Goal: Task Accomplishment & Management: Use online tool/utility

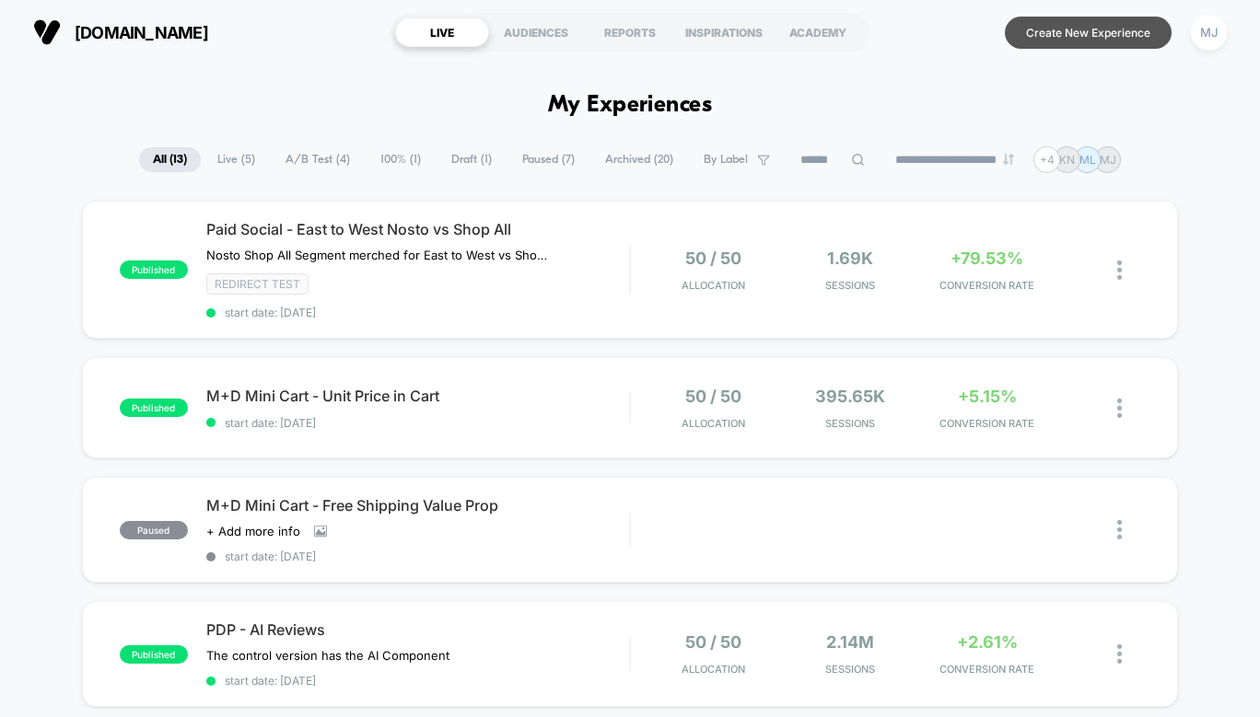
click at [1061, 33] on button "Create New Experience" at bounding box center [1088, 33] width 167 height 32
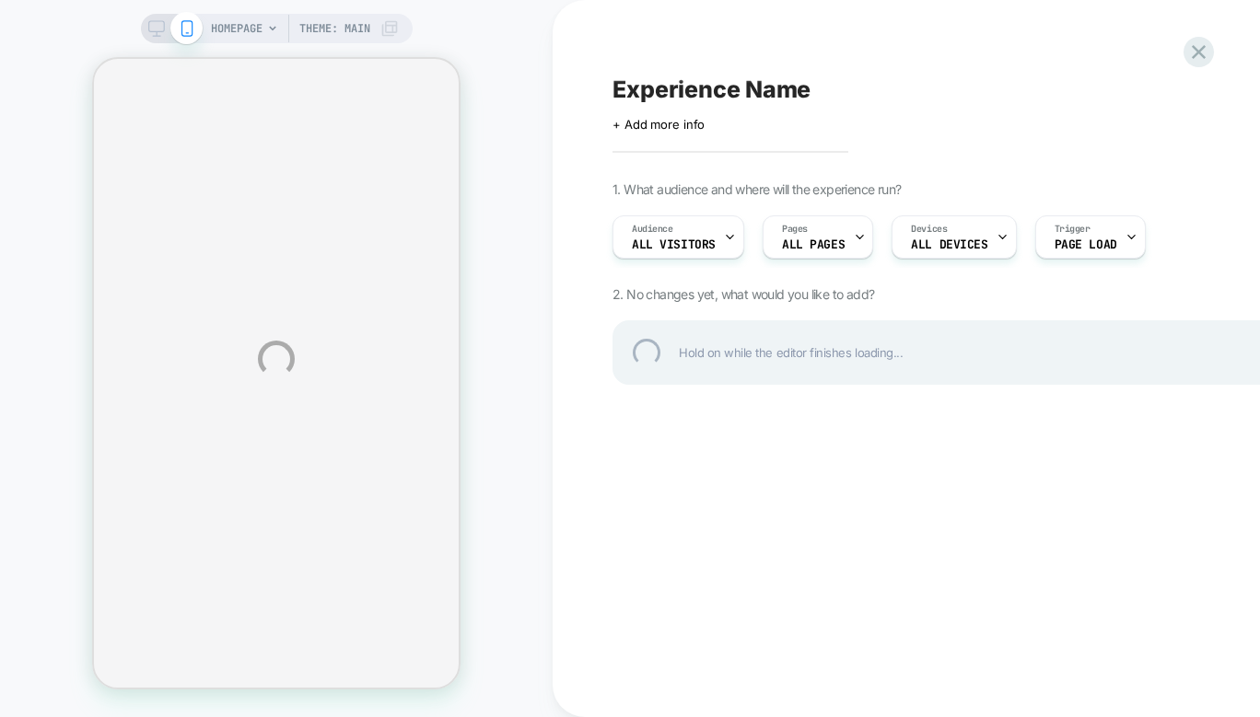
click at [820, 235] on div "HOMEPAGE Theme: MAIN Experience Name Click to edit experience details + Add mor…" at bounding box center [630, 358] width 1260 height 717
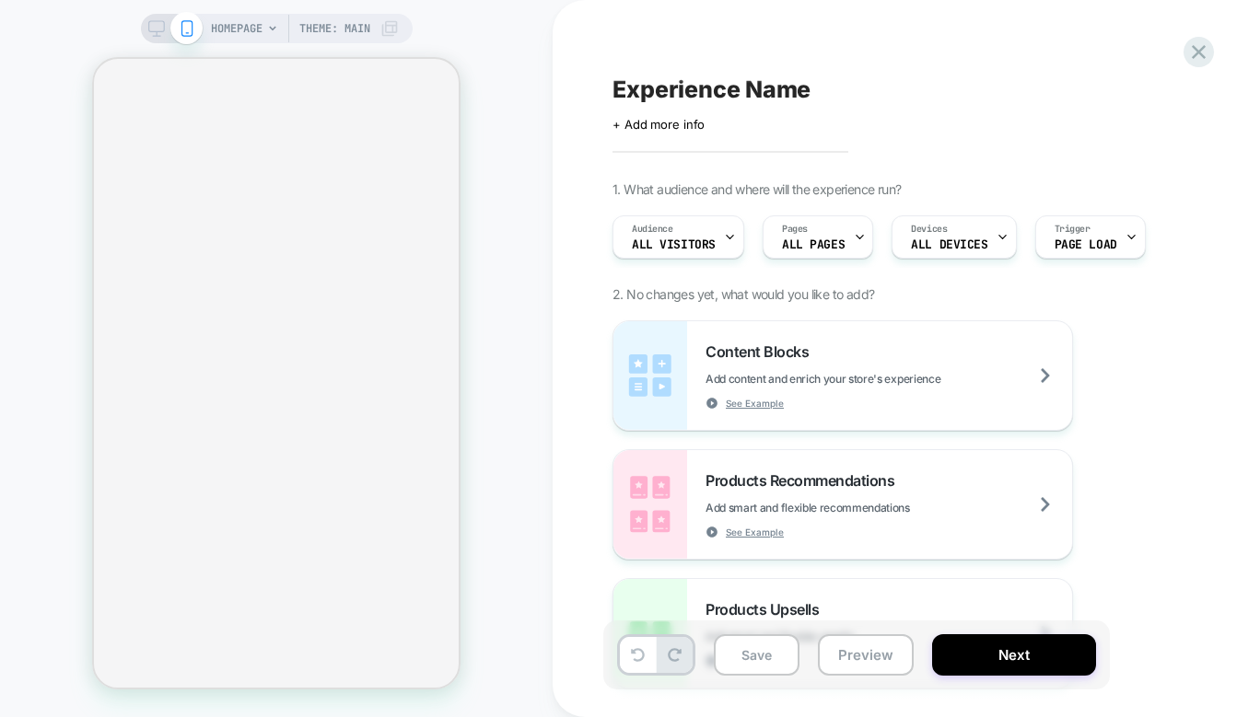
click at [847, 235] on div "Pages ALL PAGES" at bounding box center [812, 236] width 99 height 41
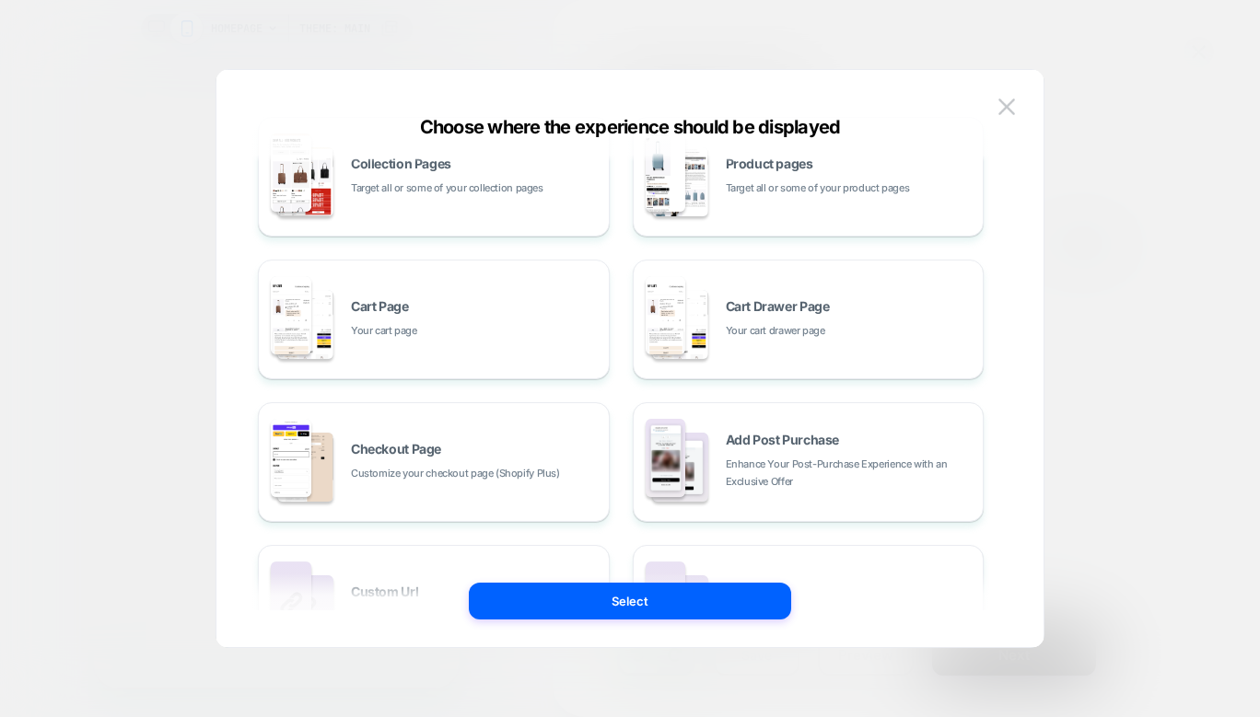
scroll to position [297, 0]
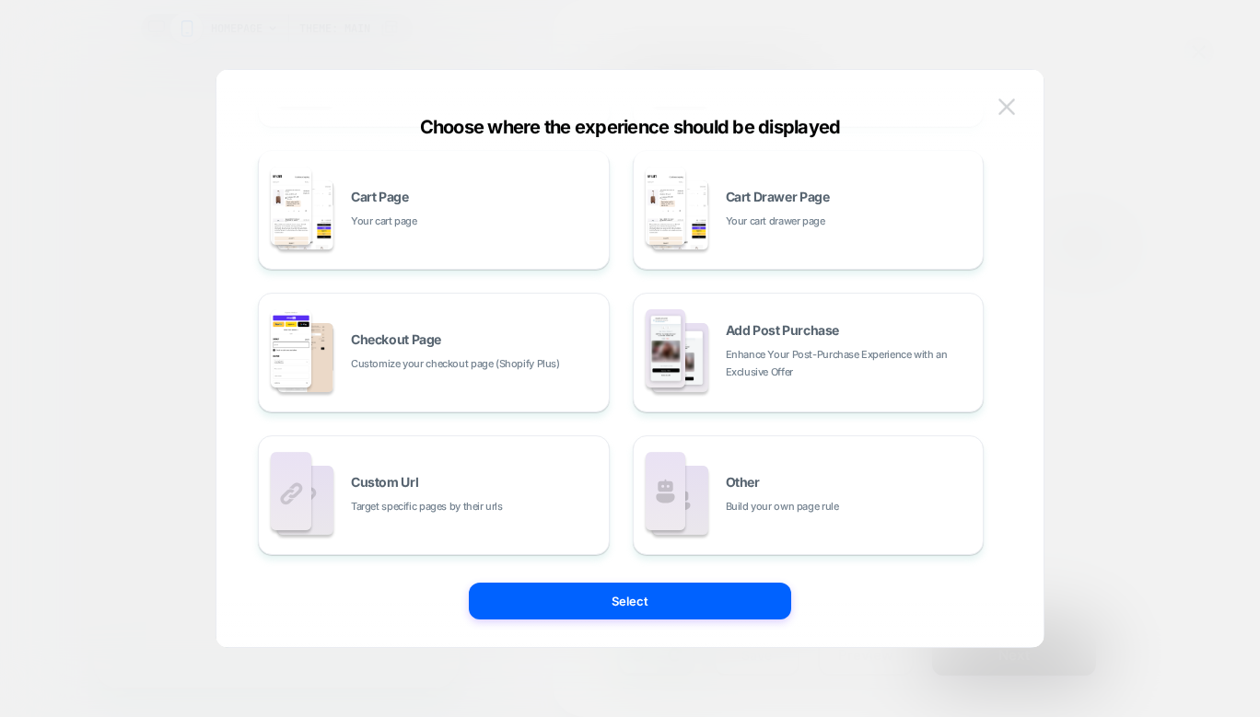
click at [1007, 103] on img at bounding box center [1006, 107] width 17 height 16
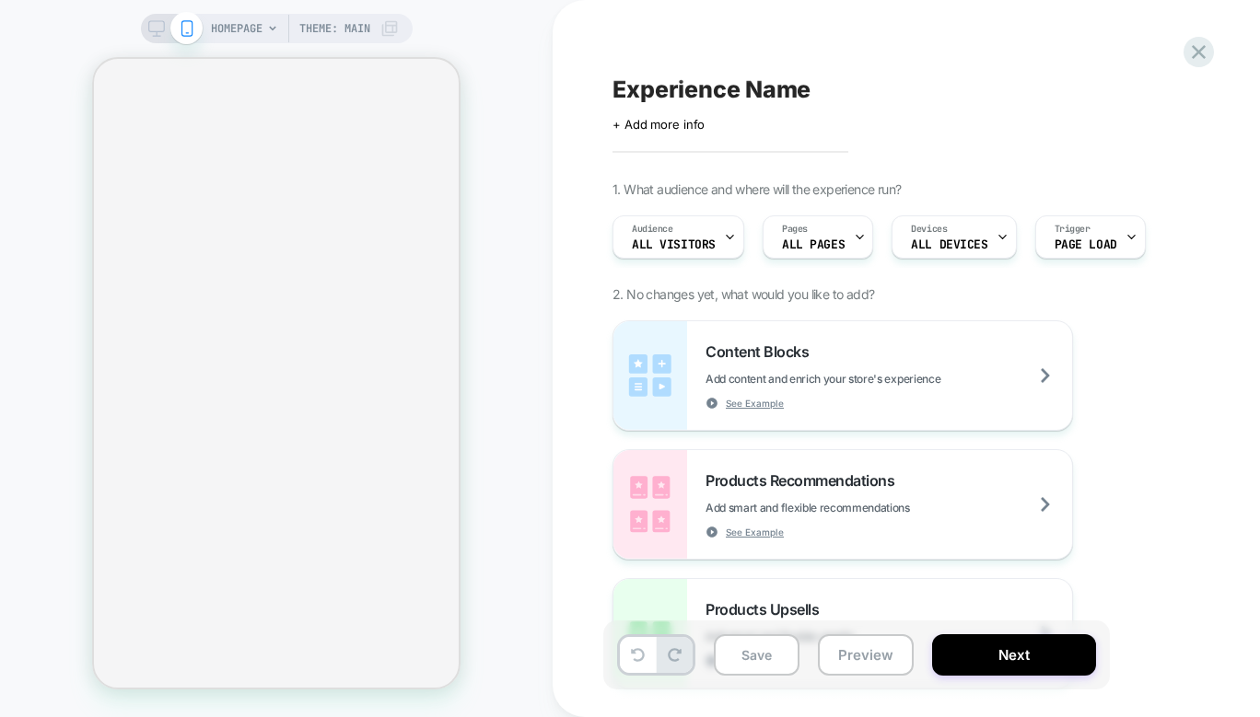
click at [770, 186] on span "1. What audience and where will the experience run?" at bounding box center [756, 189] width 288 height 16
click at [716, 242] on div "Audience All Visitors" at bounding box center [673, 236] width 121 height 41
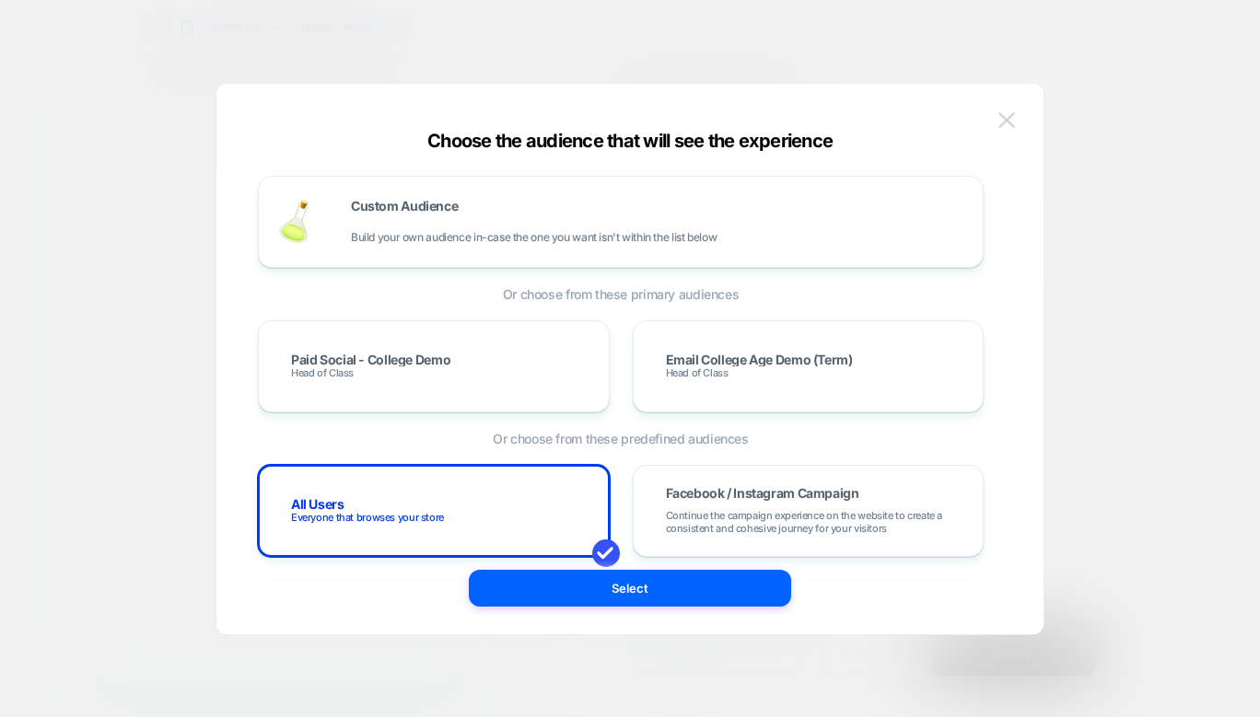
click at [1011, 122] on img at bounding box center [1006, 120] width 17 height 16
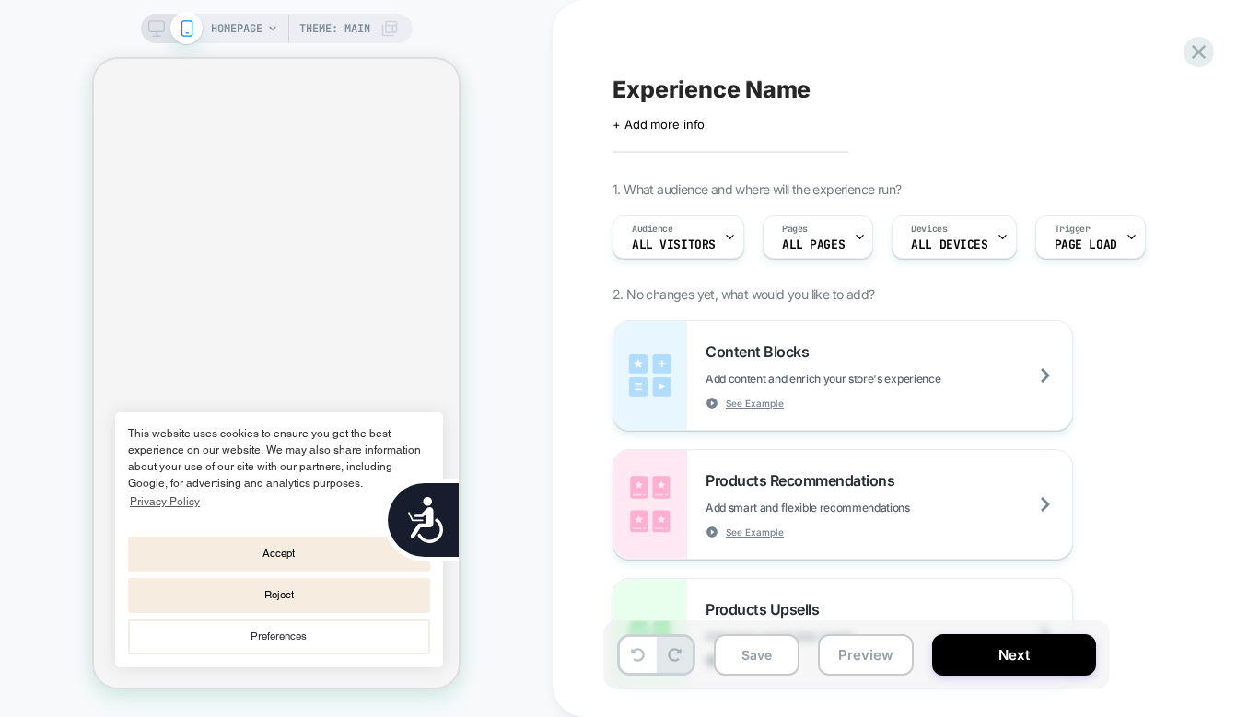
scroll to position [0, 0]
click at [722, 123] on div "+ Add more info" at bounding box center [796, 124] width 368 height 15
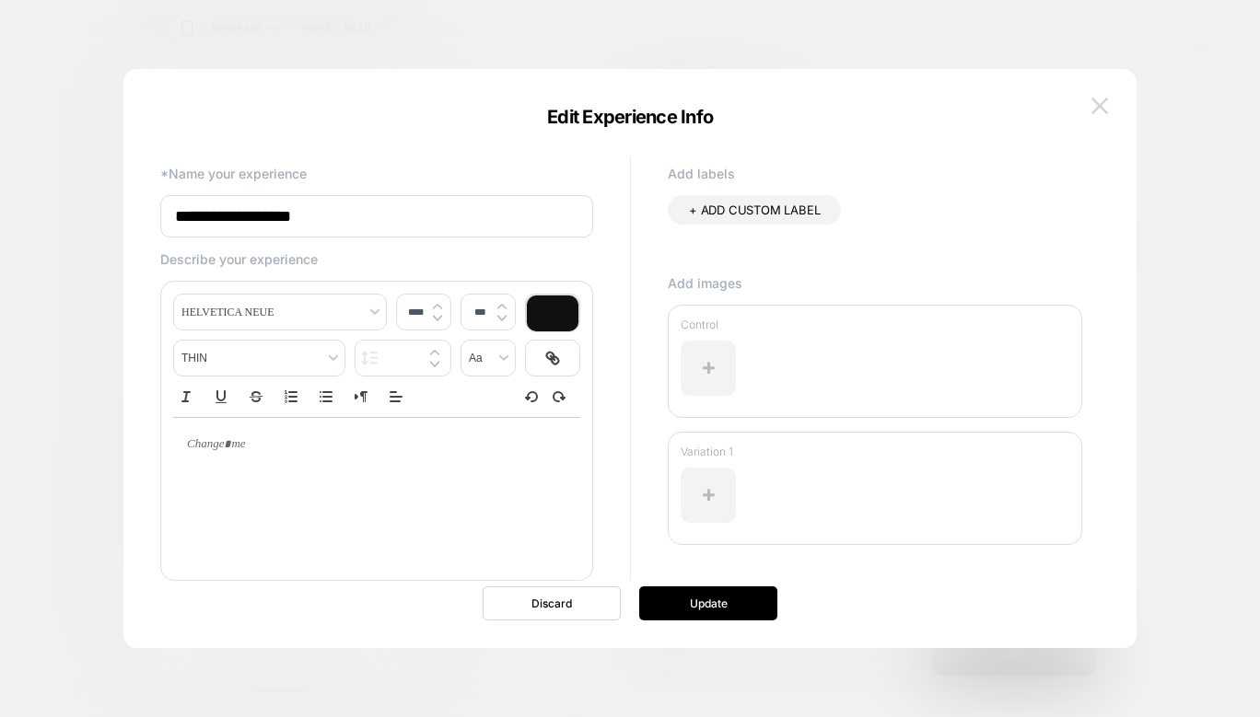
click at [1102, 105] on img at bounding box center [1099, 106] width 17 height 16
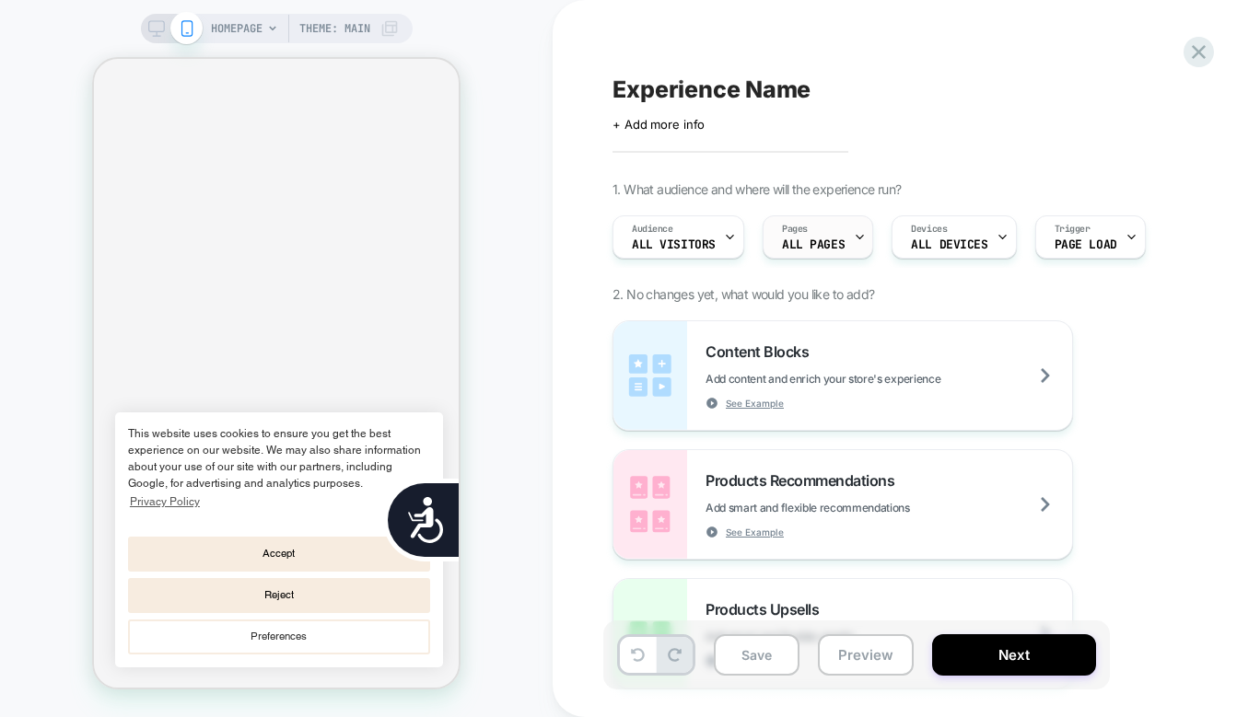
scroll to position [0, 372]
click at [810, 250] on div "Pages ALL PAGES" at bounding box center [812, 236] width 99 height 41
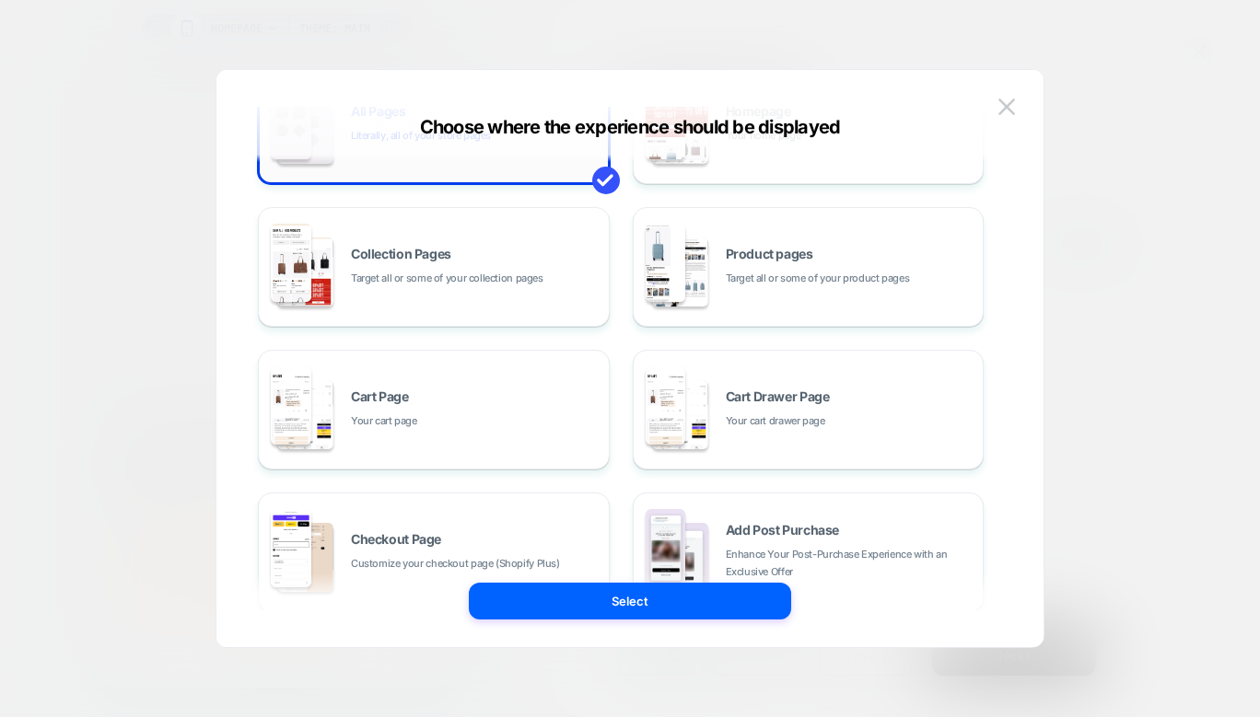
scroll to position [297, 0]
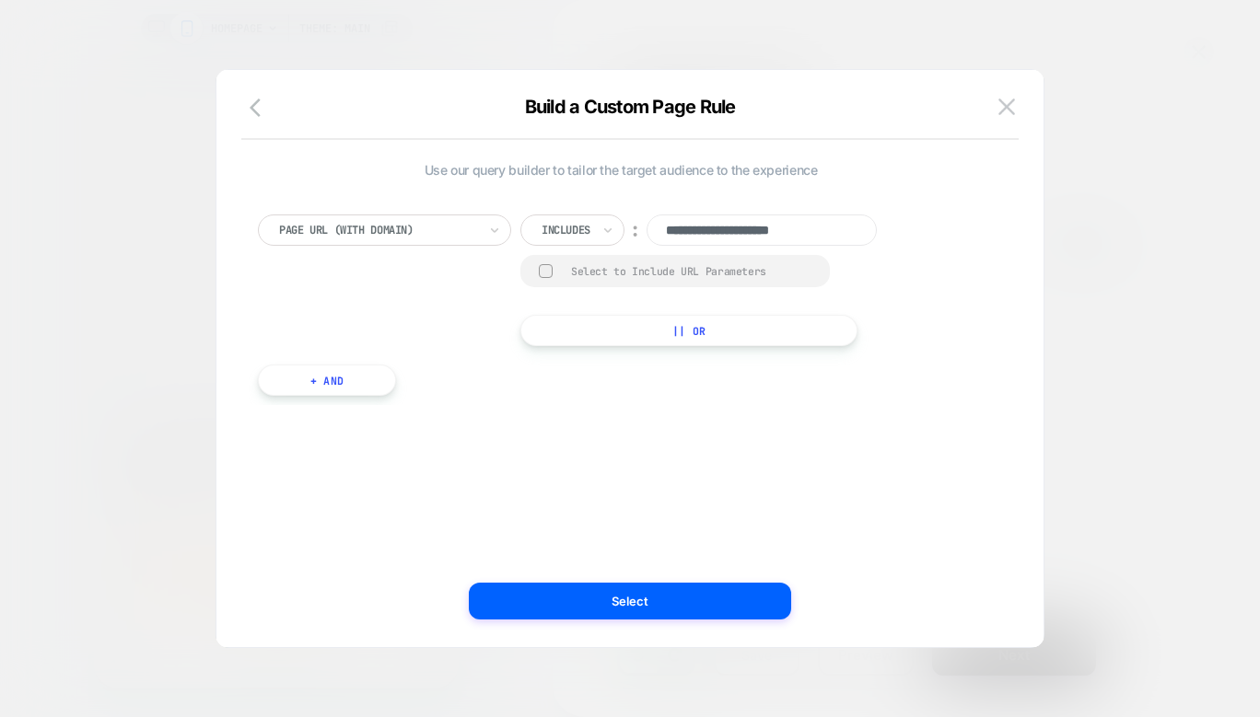
scroll to position [0, 744]
click at [754, 231] on input "**********" at bounding box center [761, 230] width 230 height 31
paste input "**********"
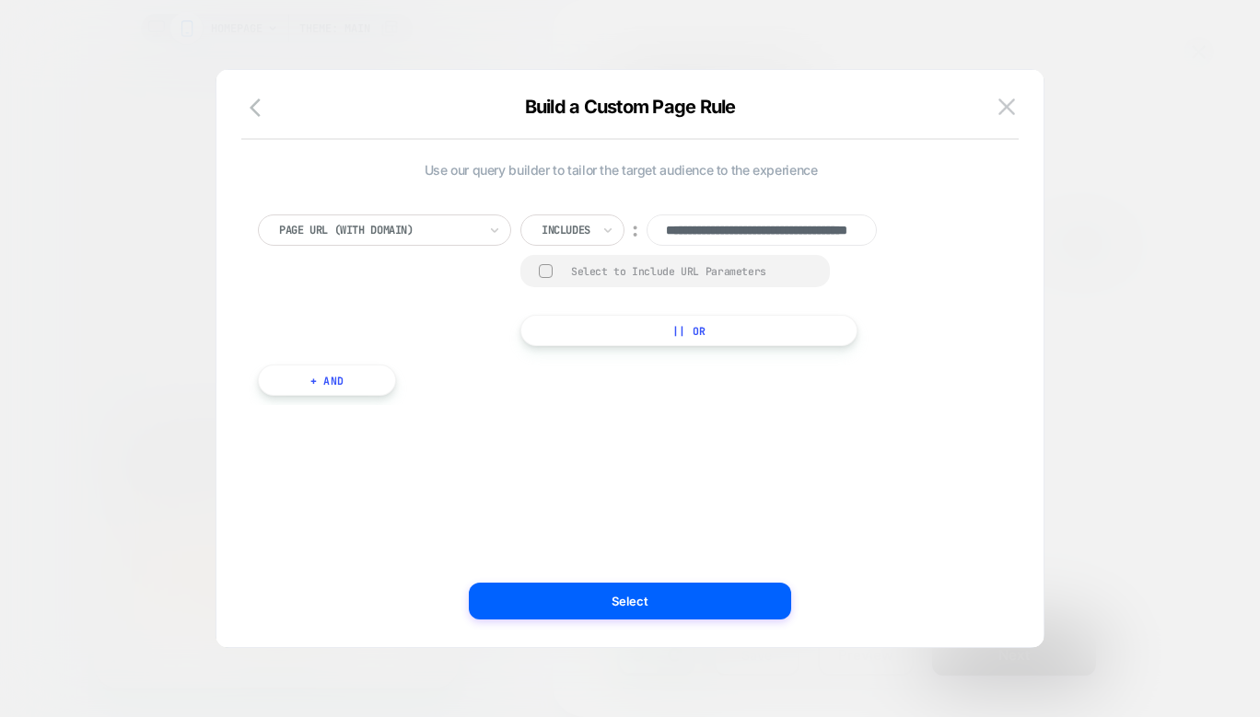
scroll to position [0, 111]
type input "**********"
click at [0, 0] on div "**********" at bounding box center [0, 0] width 0 height 0
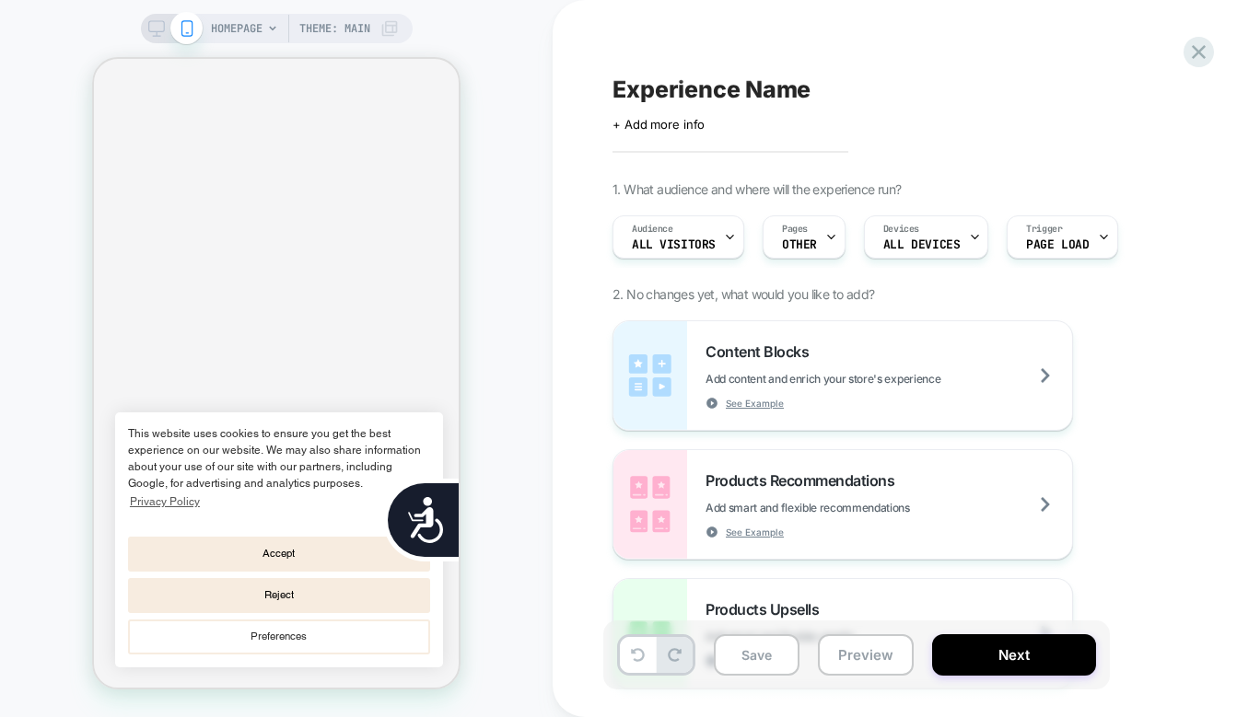
scroll to position [0, 365]
click at [819, 234] on div "Pages OTHER" at bounding box center [799, 236] width 72 height 41
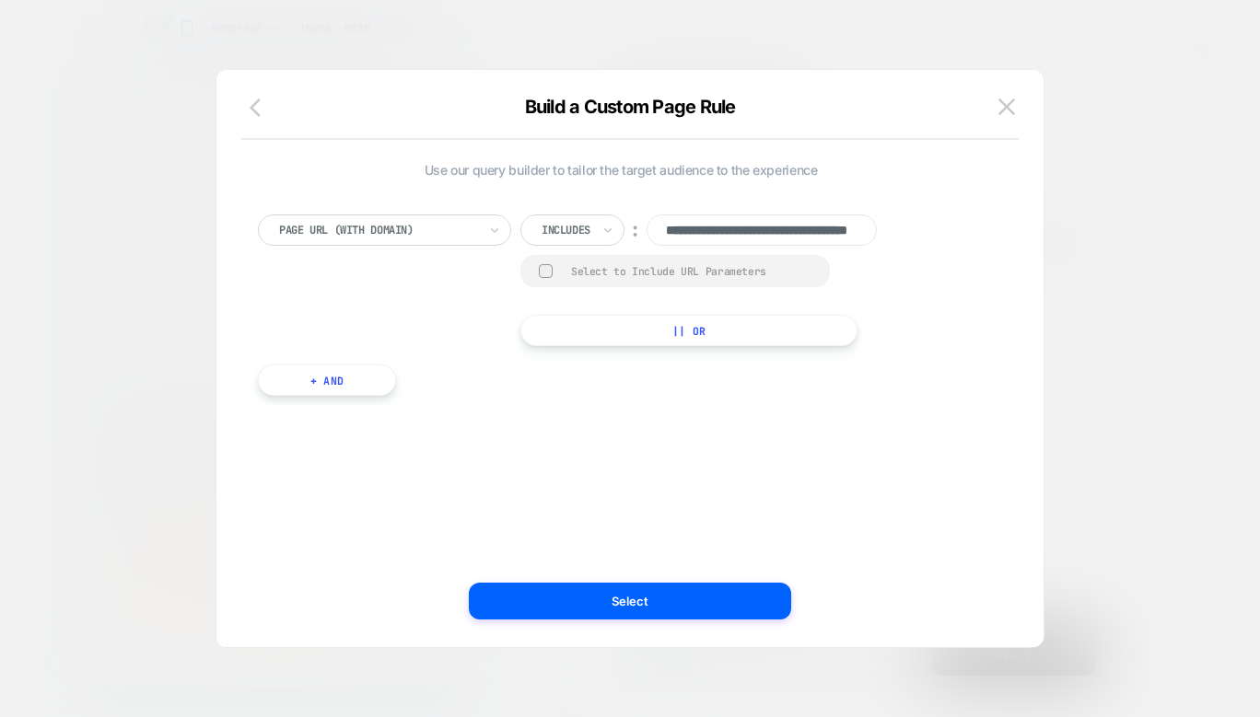
scroll to position [0, 0]
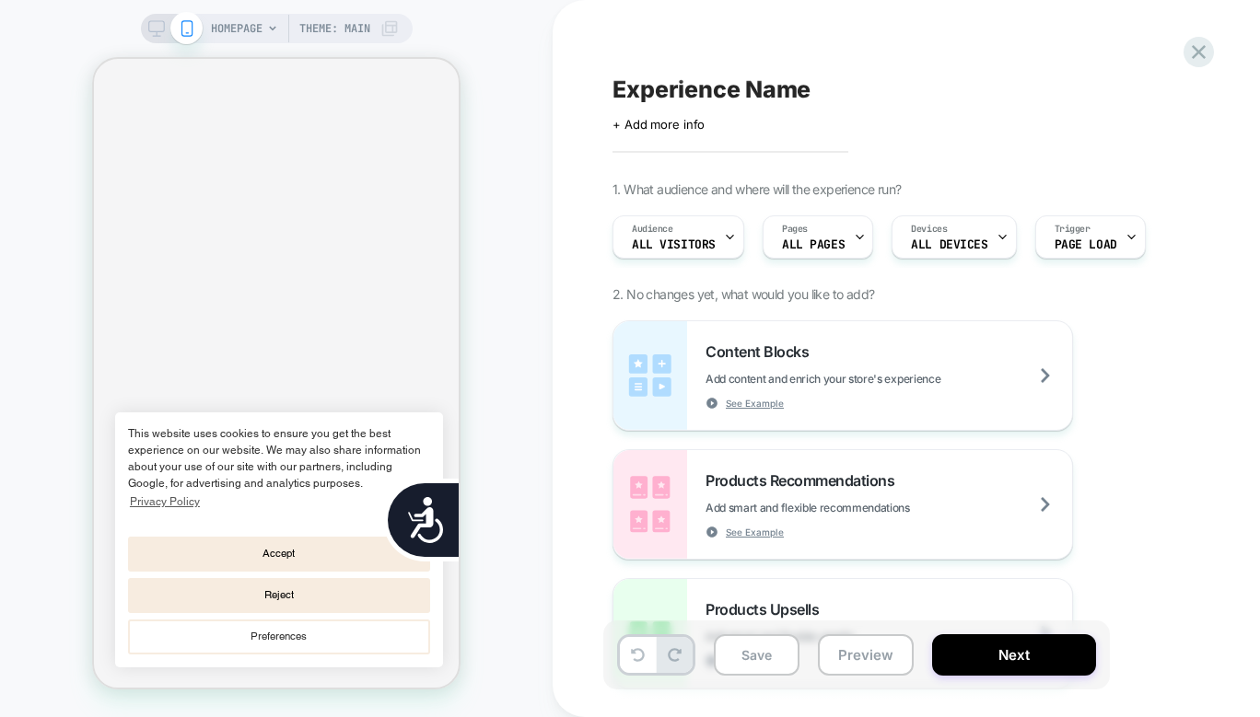
click at [269, 29] on icon at bounding box center [272, 28] width 11 height 11
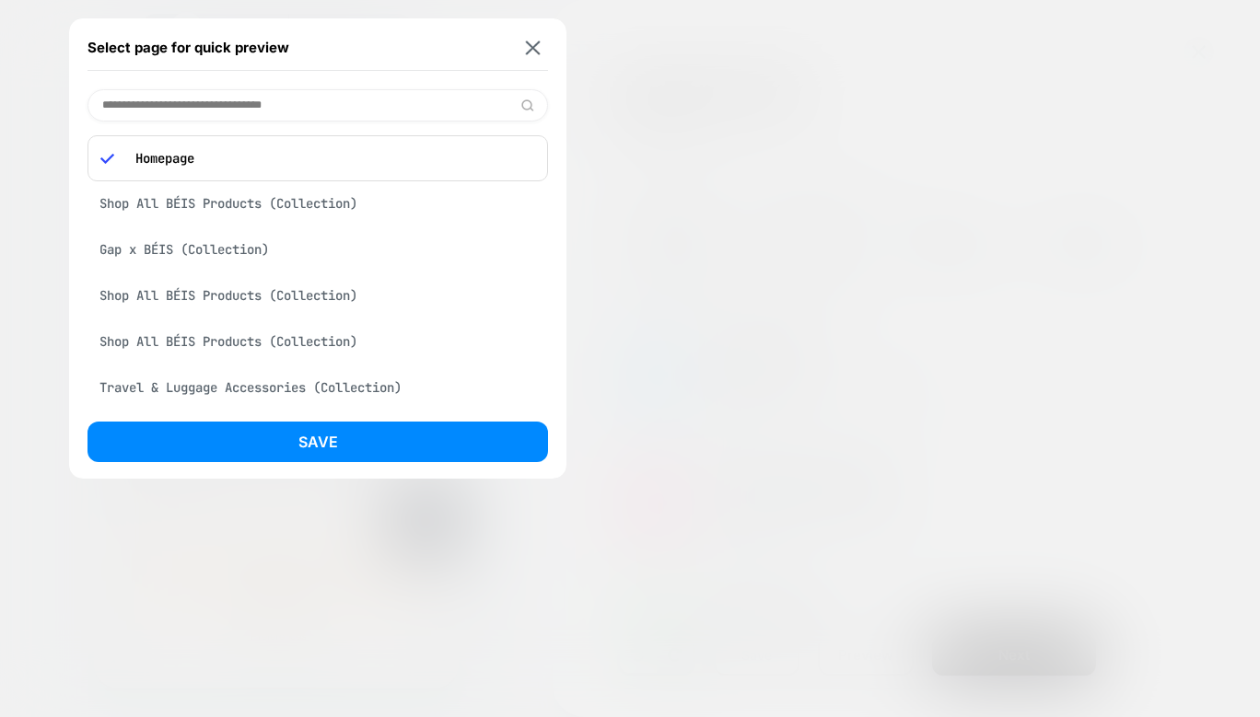
click at [229, 99] on input at bounding box center [317, 105] width 460 height 32
paste input "**********"
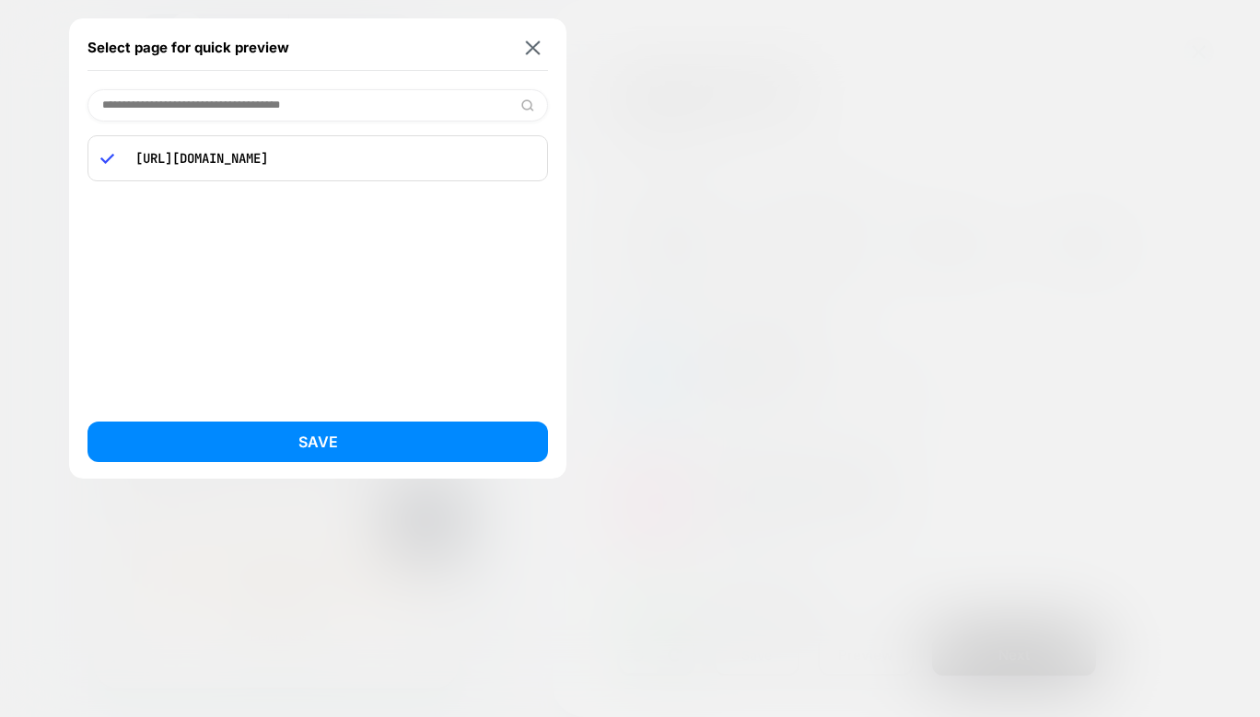
scroll to position [0, 365]
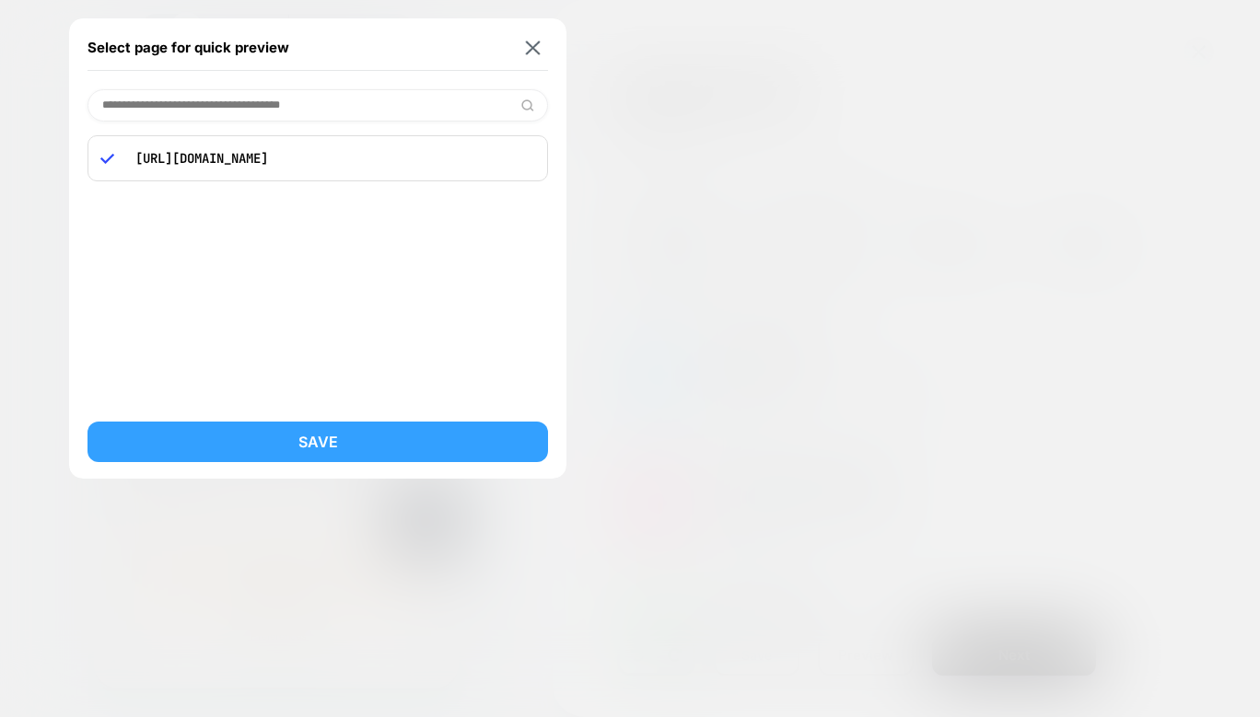
type input "**********"
click at [334, 436] on button "Save" at bounding box center [317, 442] width 460 height 41
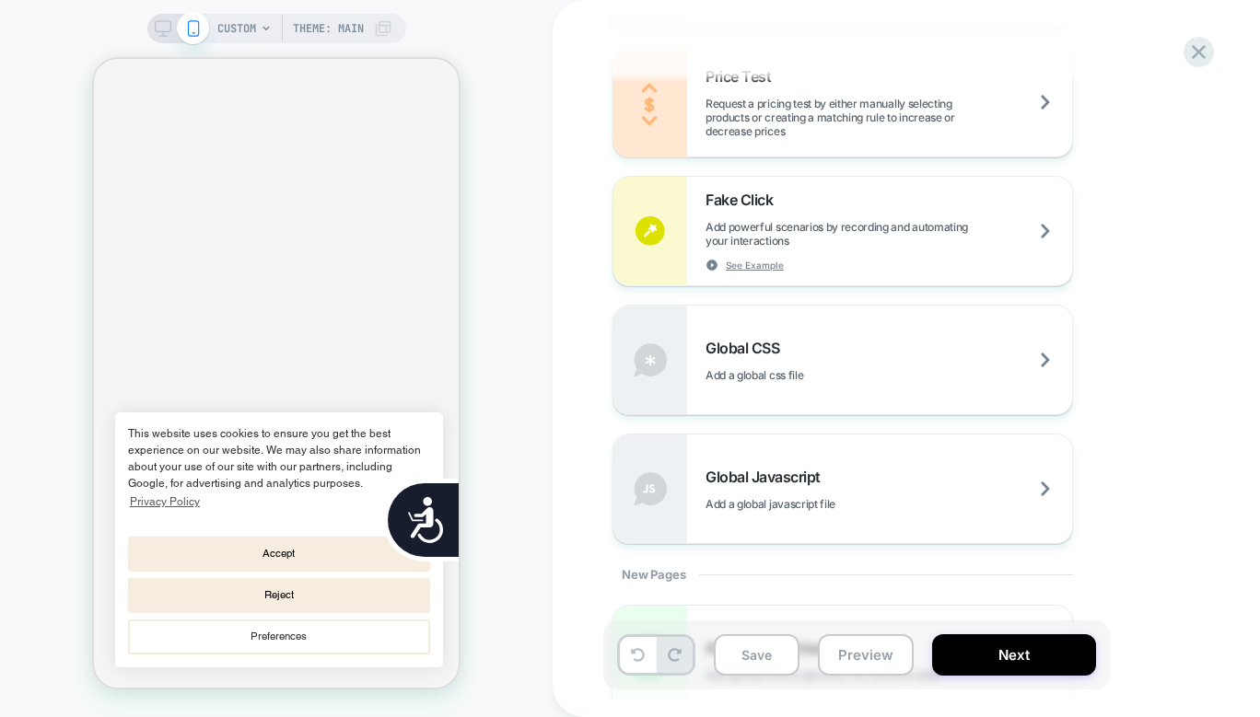
scroll to position [1090, 0]
click at [741, 265] on span "See Example" at bounding box center [755, 264] width 58 height 13
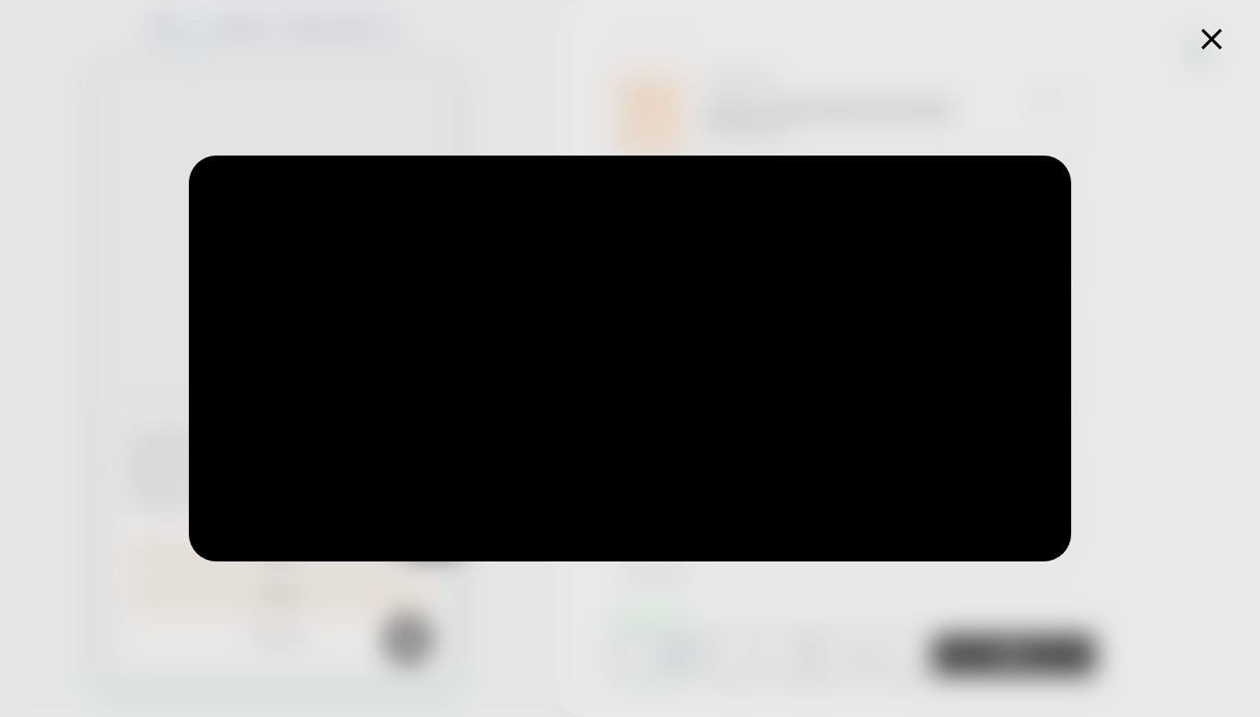
scroll to position [0, 744]
click at [1219, 38] on icon at bounding box center [1211, 39] width 36 height 36
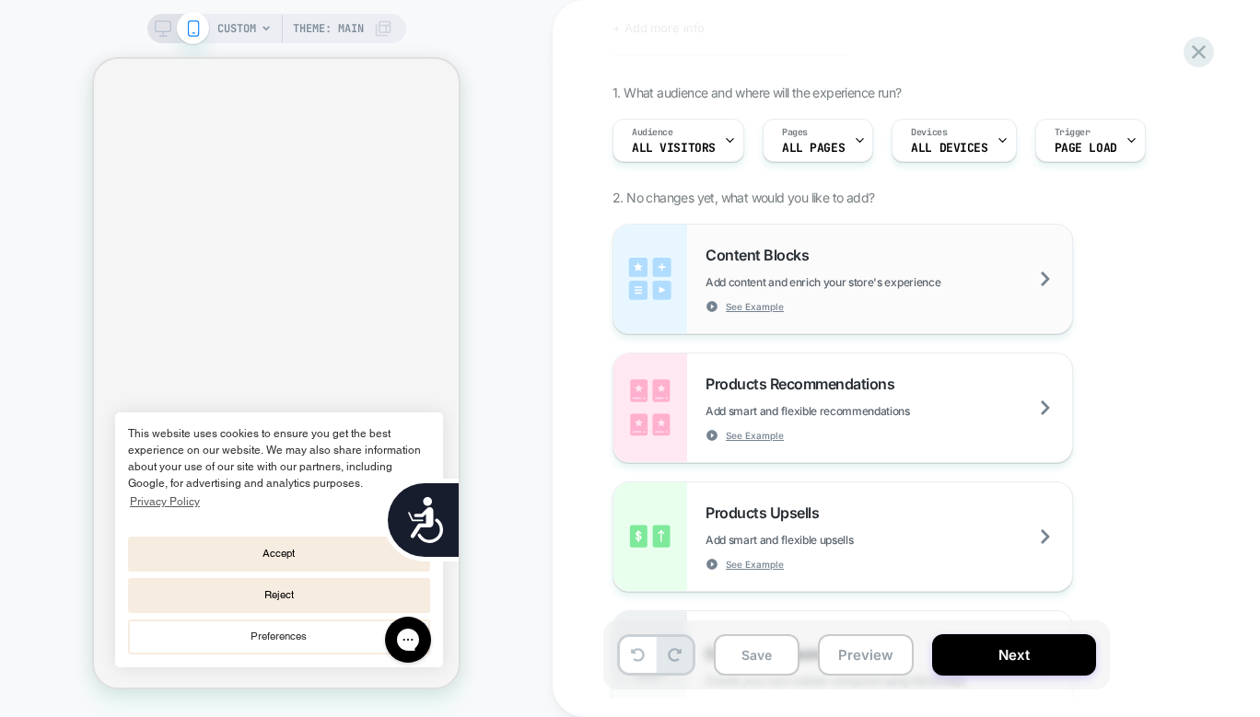
scroll to position [0, 372]
click at [912, 278] on span "Add content and enrich your store's experience" at bounding box center [868, 282] width 327 height 14
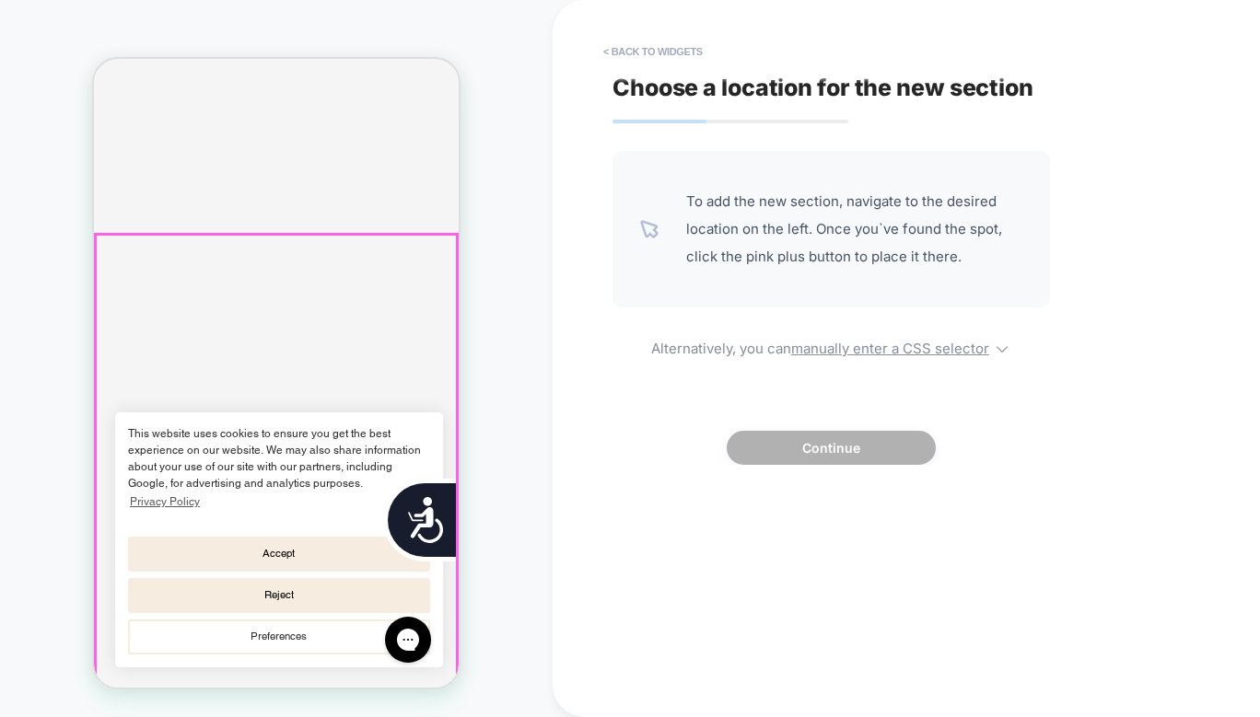
scroll to position [0, 0]
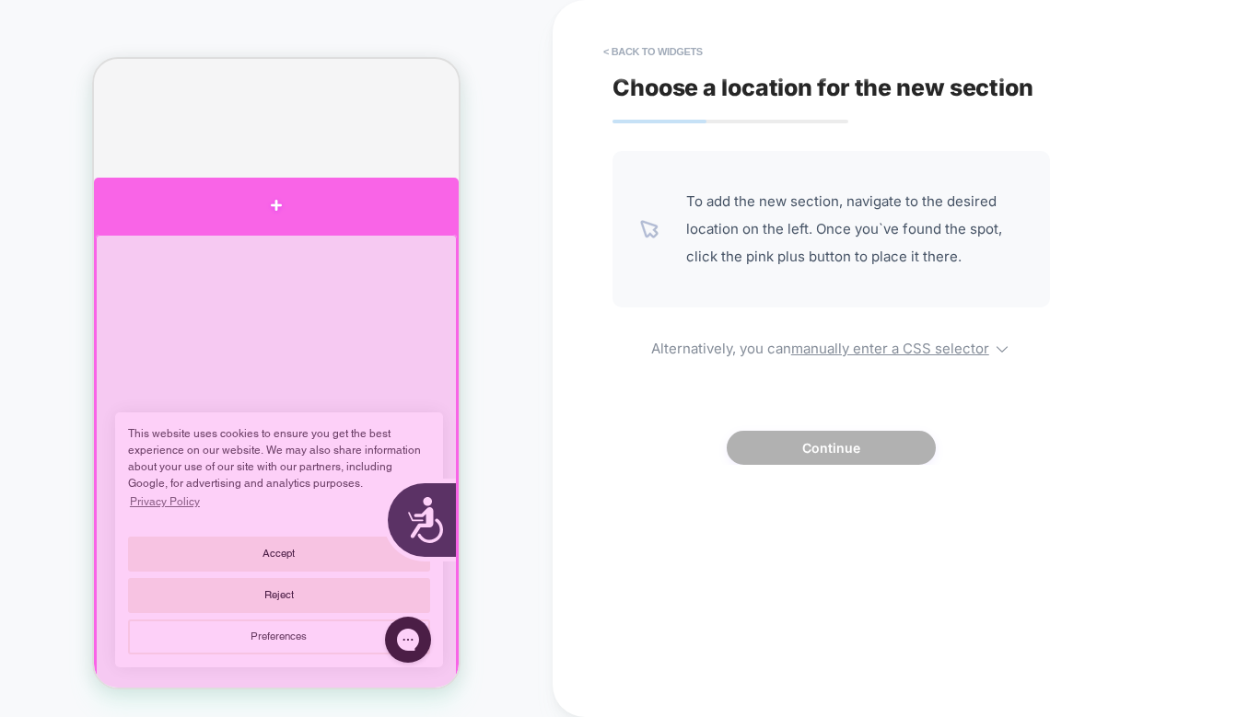
click at [263, 217] on div at bounding box center [276, 205] width 365 height 55
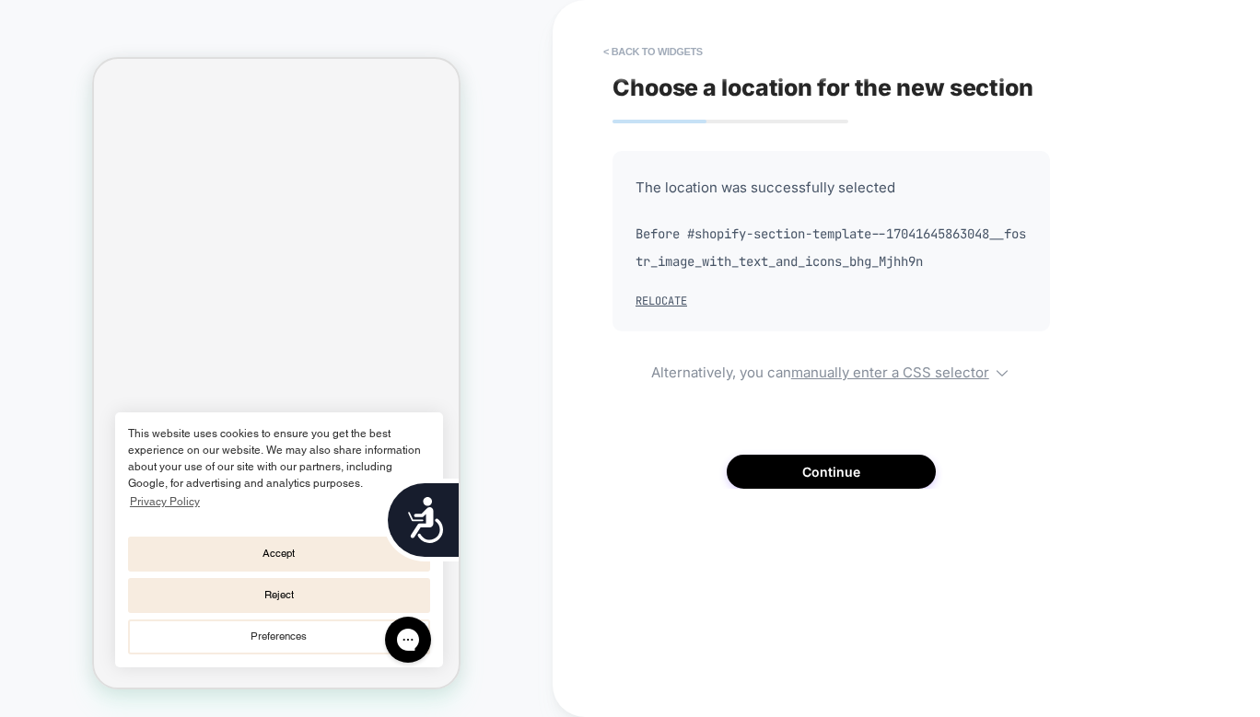
scroll to position [0, 372]
click at [795, 472] on button "Continue" at bounding box center [831, 472] width 209 height 34
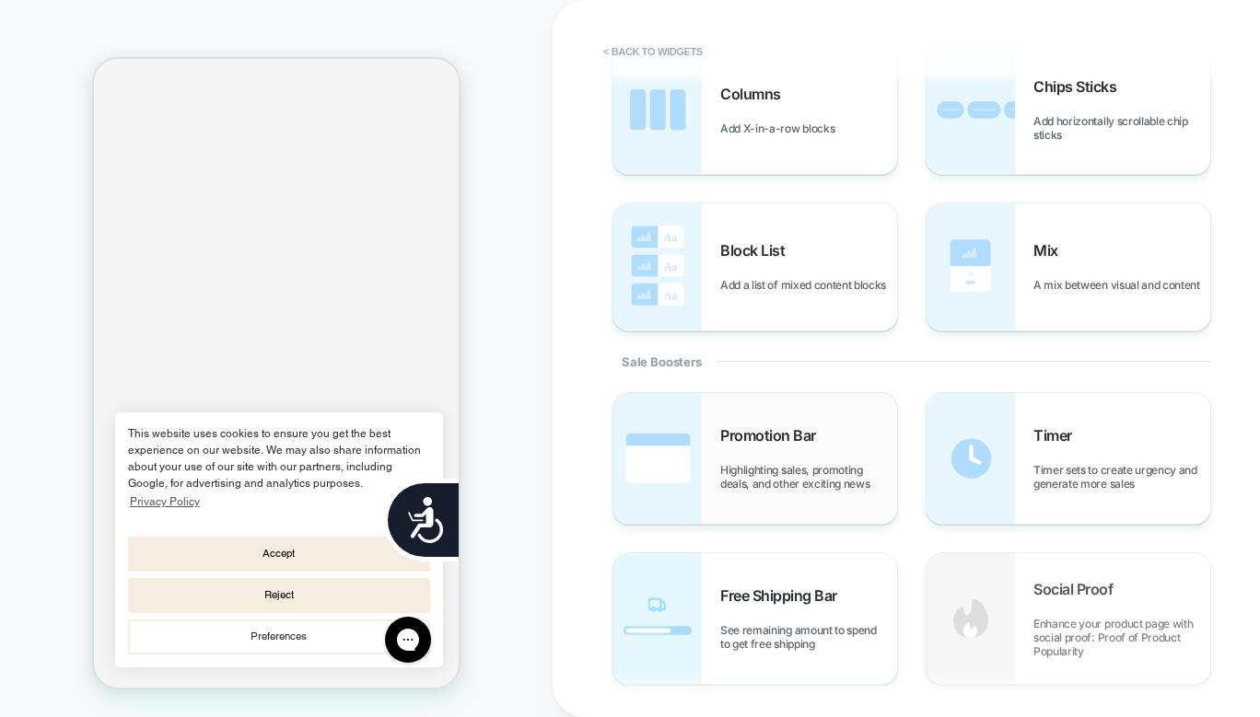
scroll to position [0, 0]
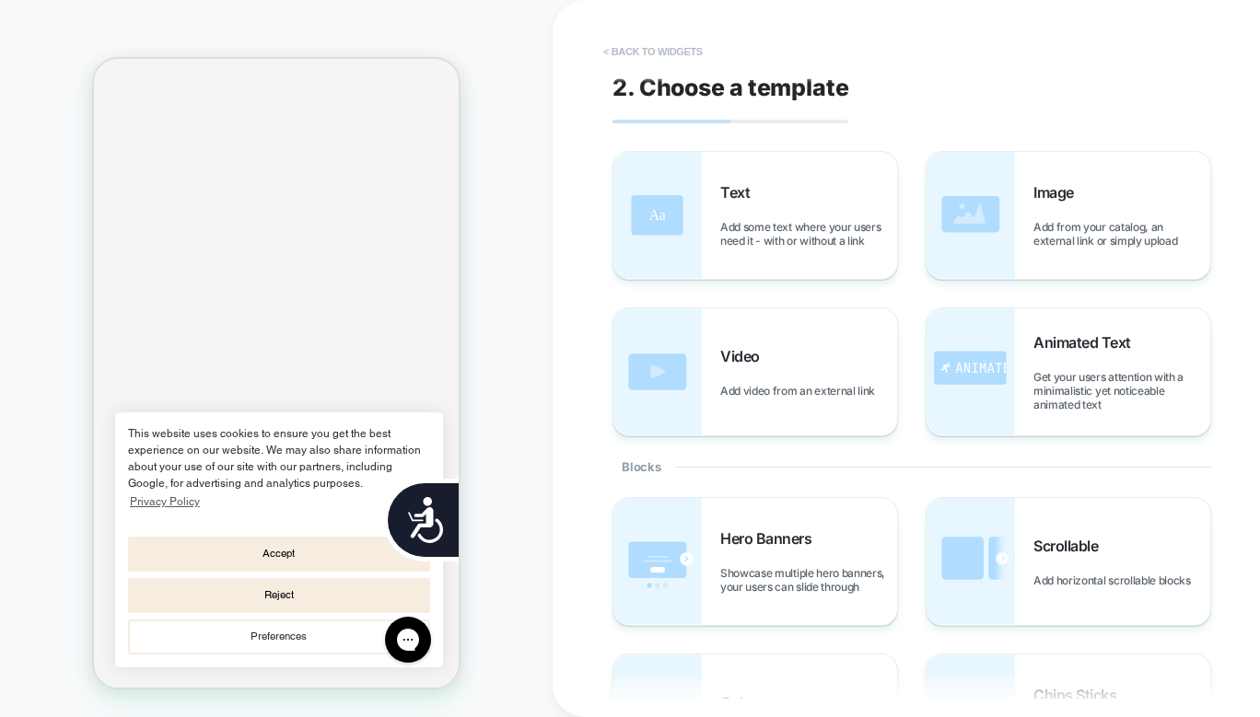
click at [667, 45] on button "< Back to widgets" at bounding box center [653, 51] width 118 height 29
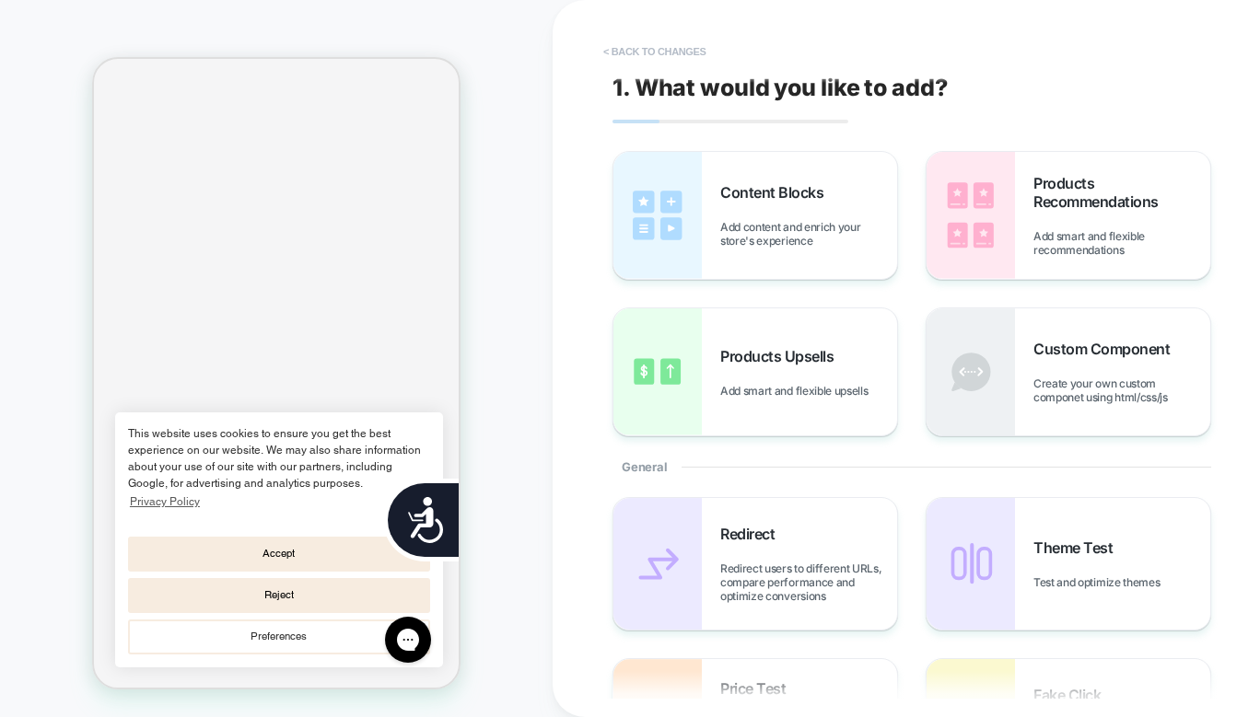
click at [649, 53] on button "< Back to changes" at bounding box center [655, 51] width 122 height 29
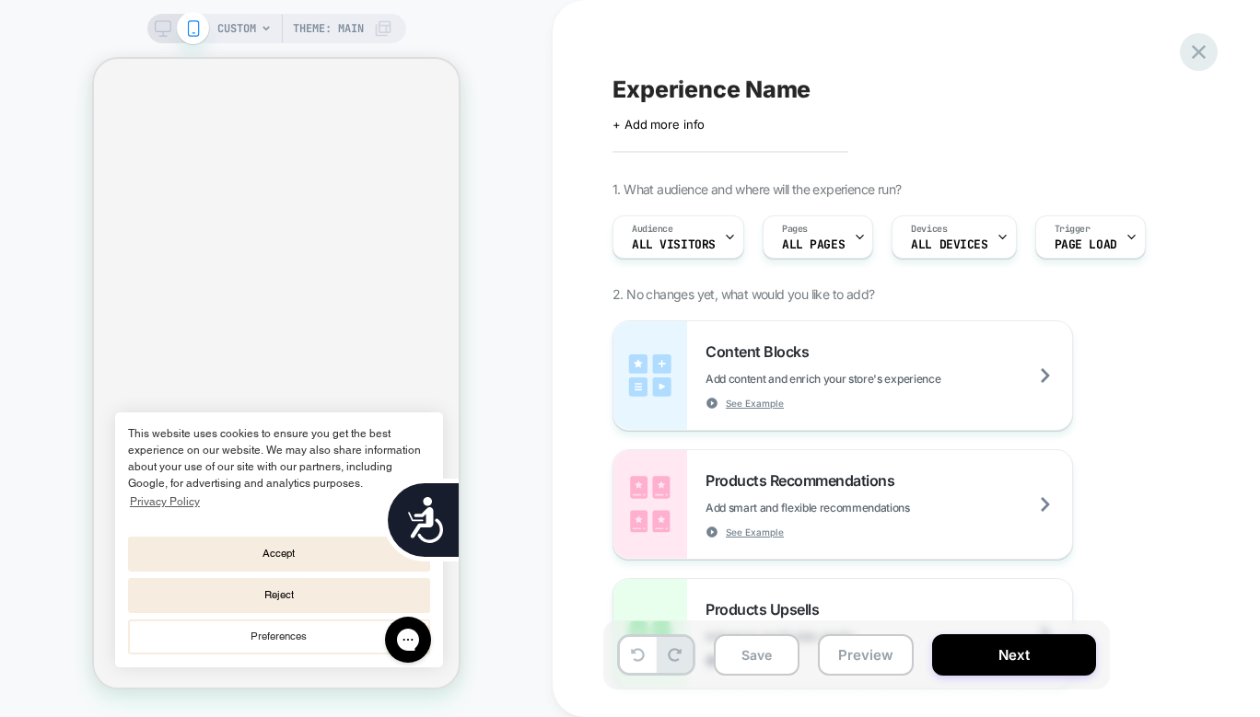
scroll to position [0, 744]
click at [1197, 54] on icon at bounding box center [1199, 52] width 14 height 14
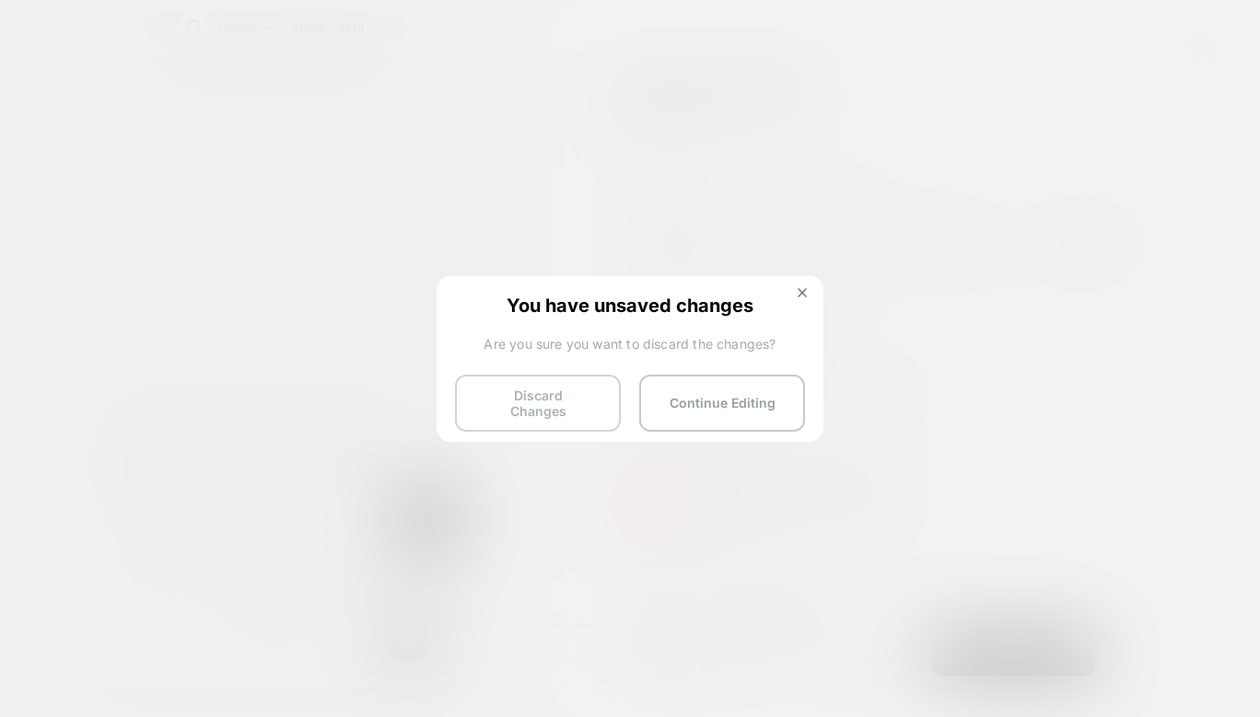
click at [587, 395] on button "Discard Changes" at bounding box center [538, 403] width 166 height 57
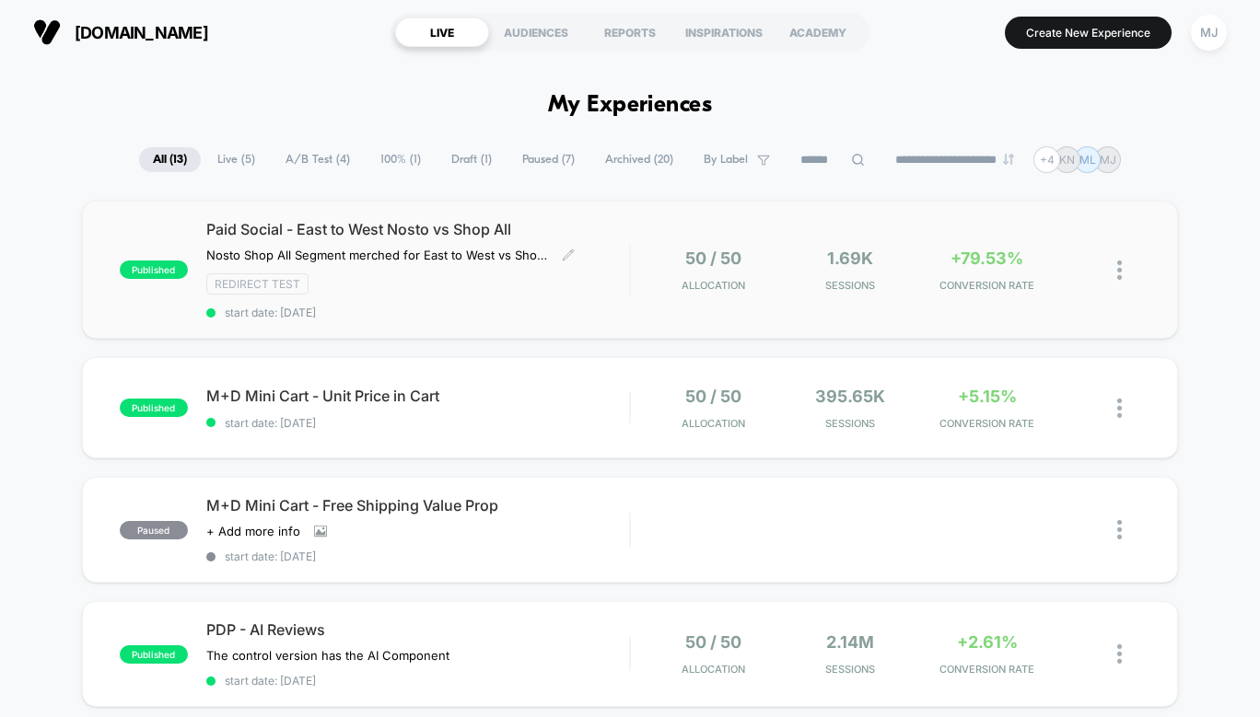
click at [462, 226] on span "Paid Social - East to West Nosto vs Shop All" at bounding box center [417, 229] width 423 height 18
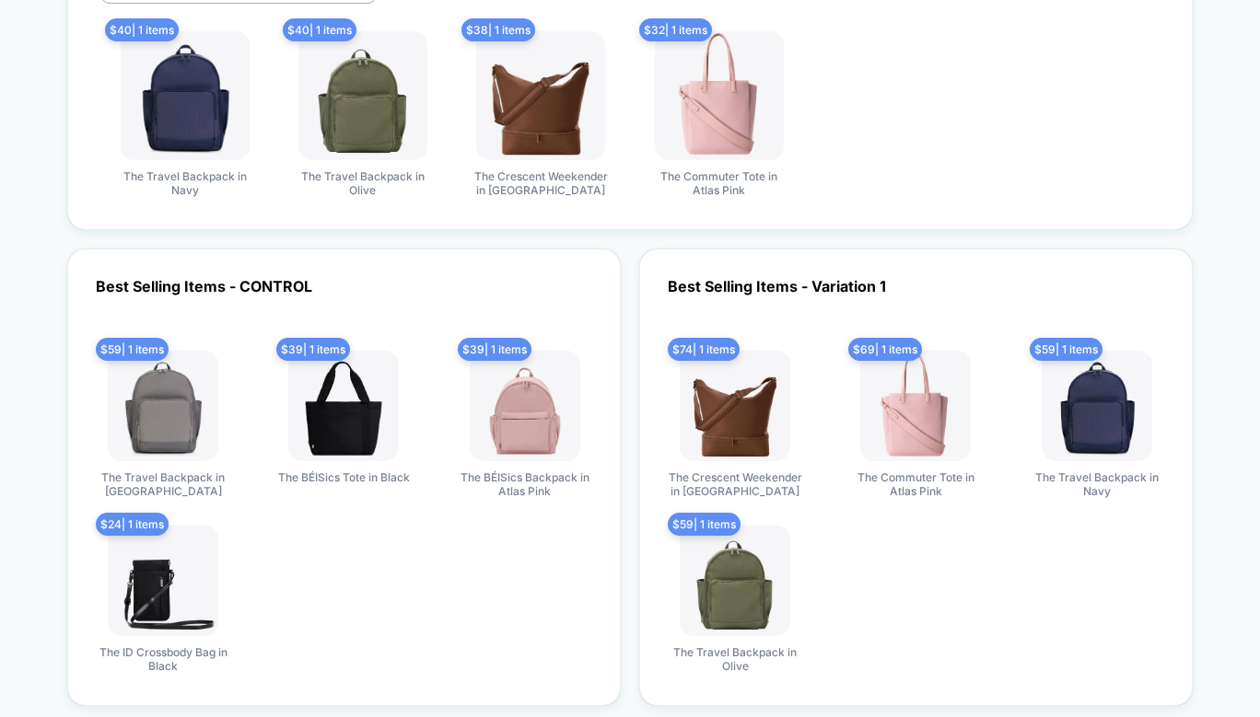
scroll to position [1255, 0]
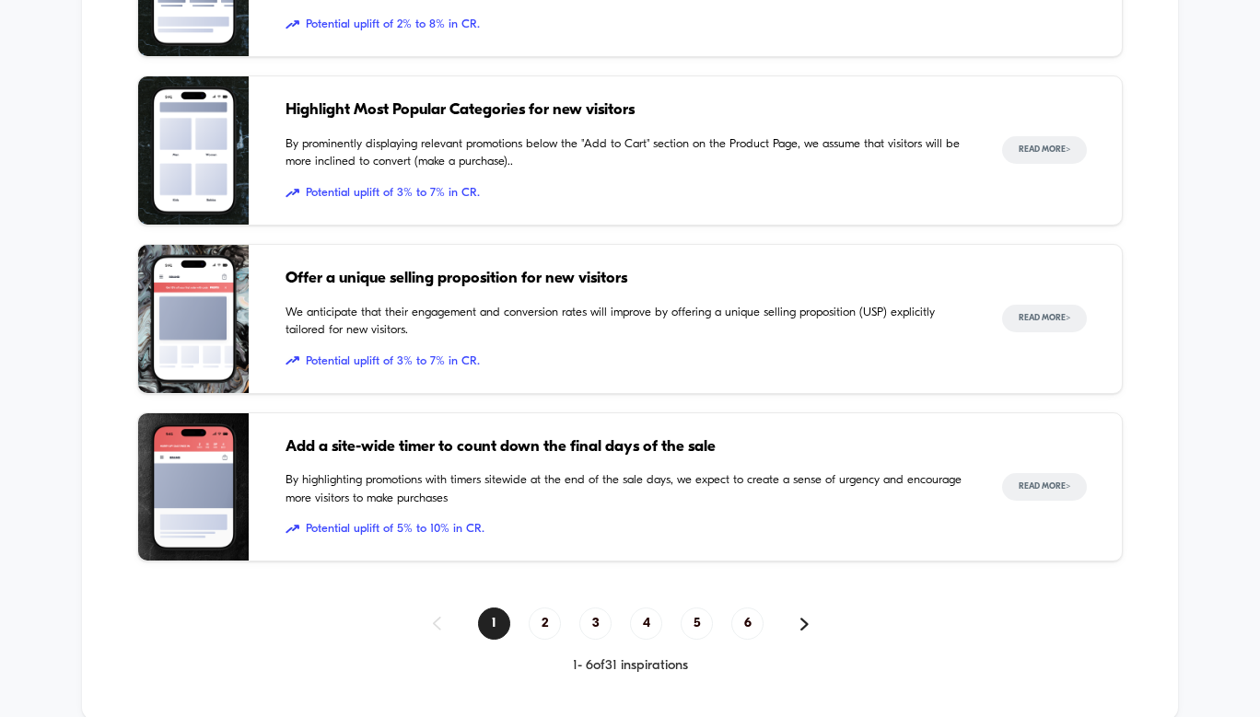
scroll to position [2703, 0]
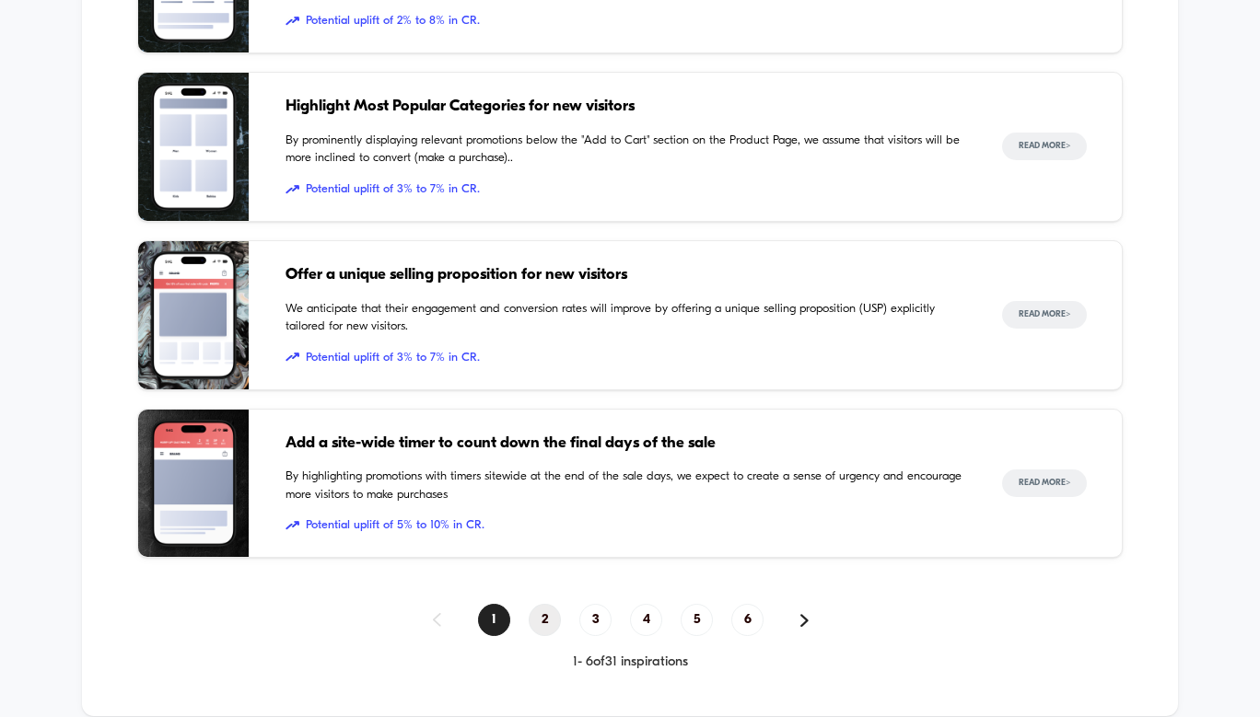
click at [551, 604] on span "2" at bounding box center [545, 620] width 32 height 32
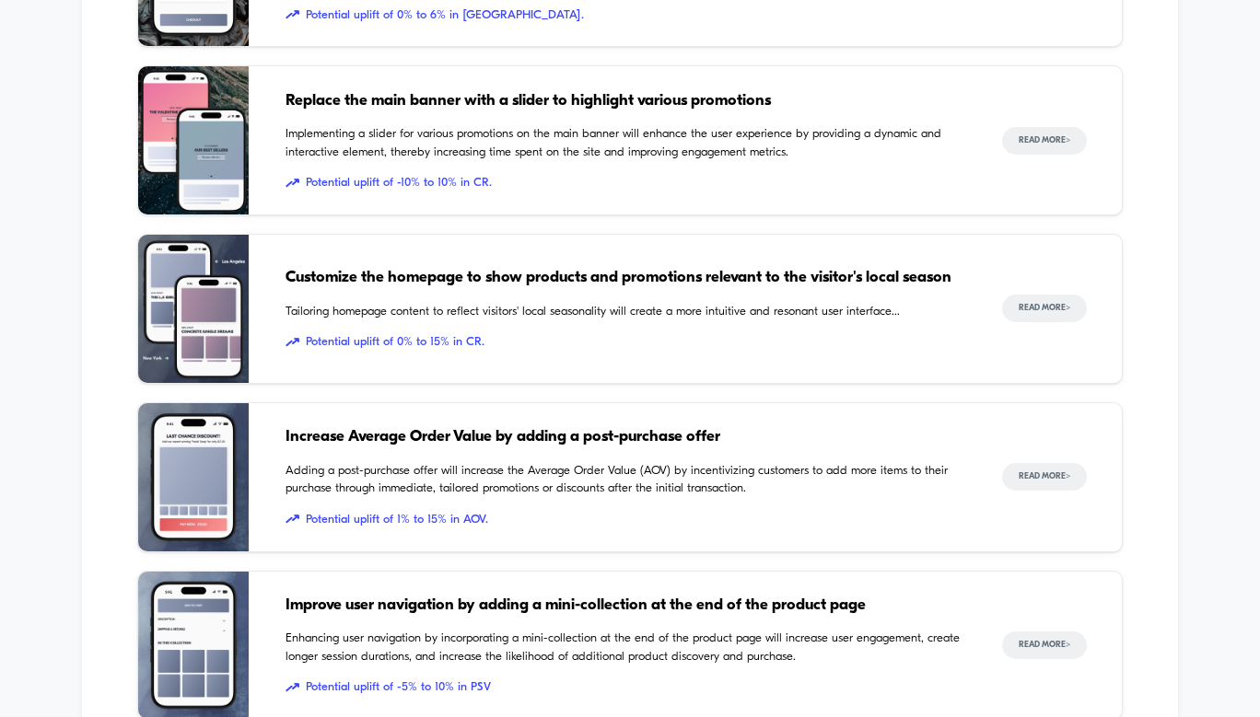
scroll to position [2543, 0]
